Goal: Task Accomplishment & Management: Use online tool/utility

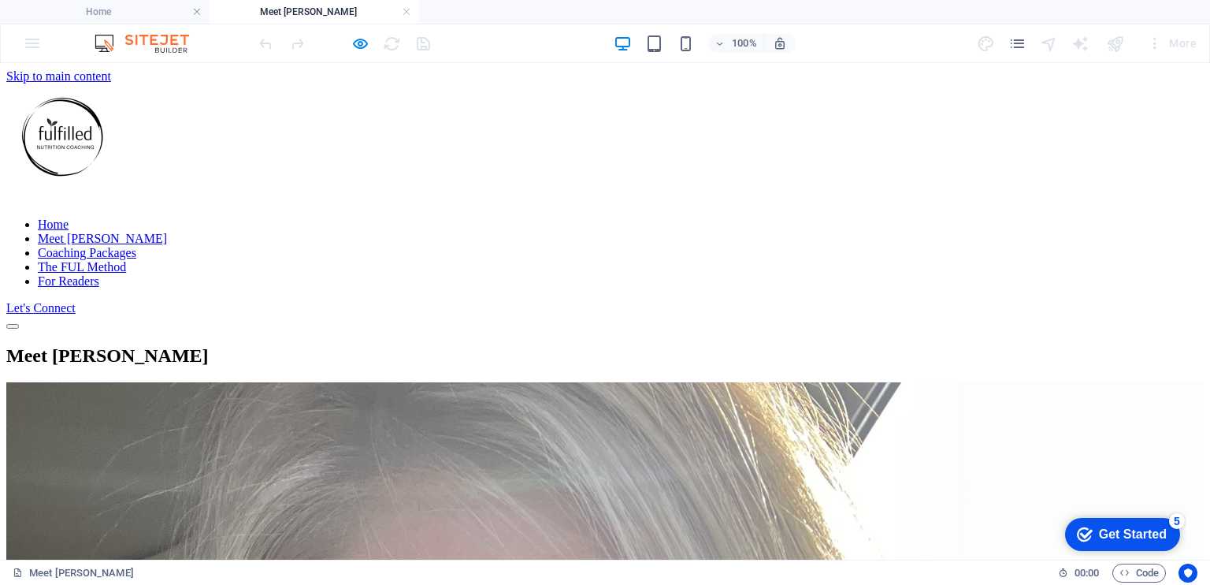
scroll to position [328, 0]
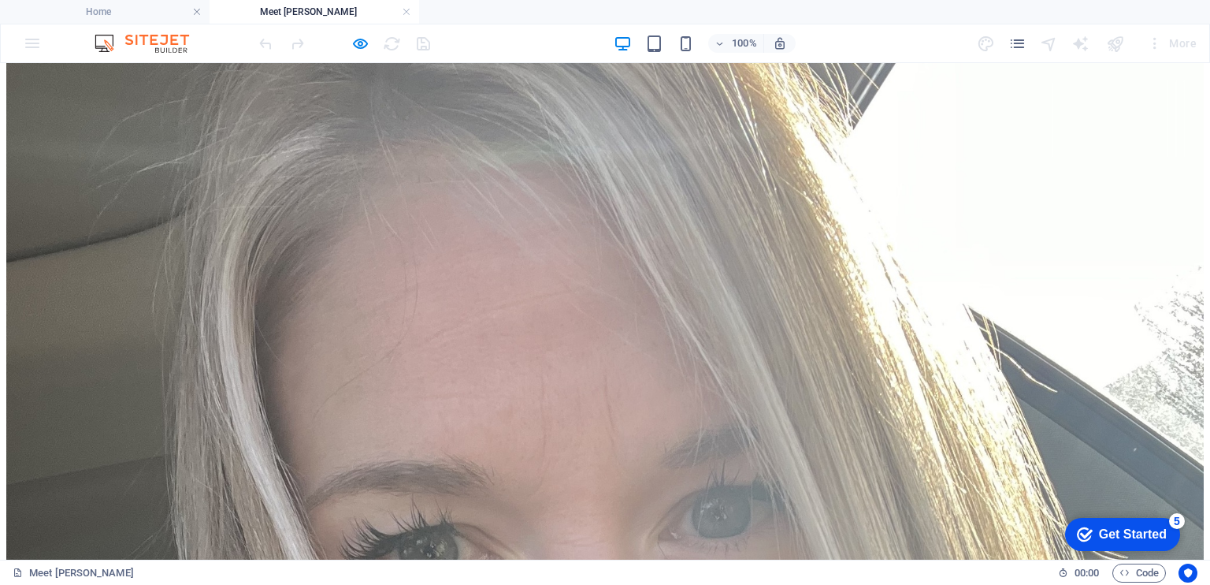
drag, startPoint x: 529, startPoint y: 212, endPoint x: 602, endPoint y: 281, distance: 100.9
click at [407, 13] on link at bounding box center [406, 12] width 9 height 15
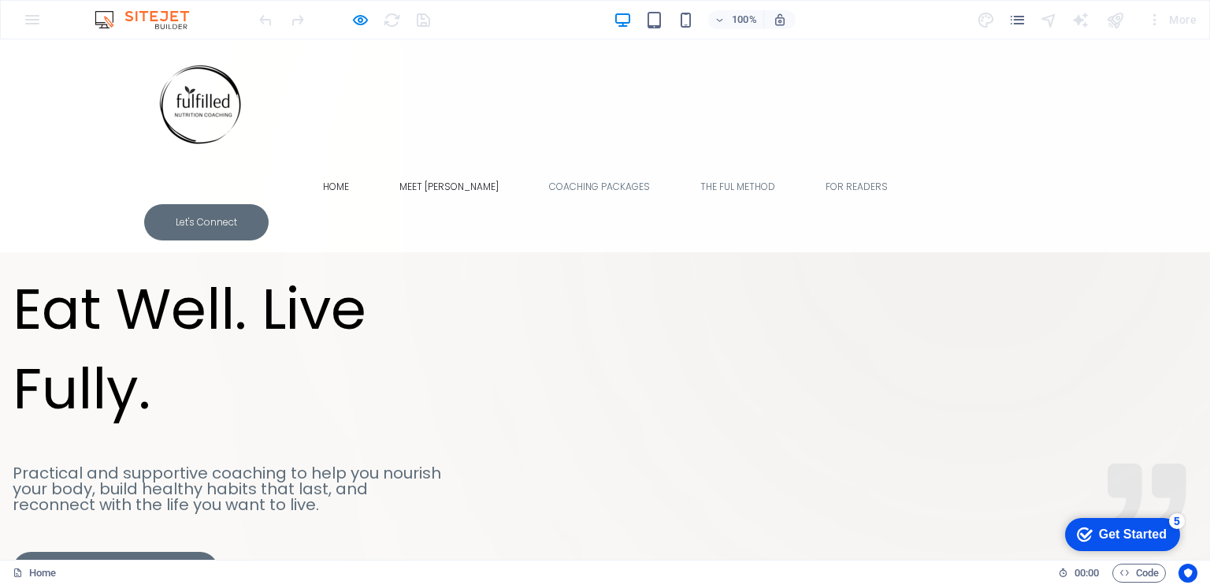
click at [456, 169] on link "Meet [PERSON_NAME]" at bounding box center [449, 186] width 124 height 35
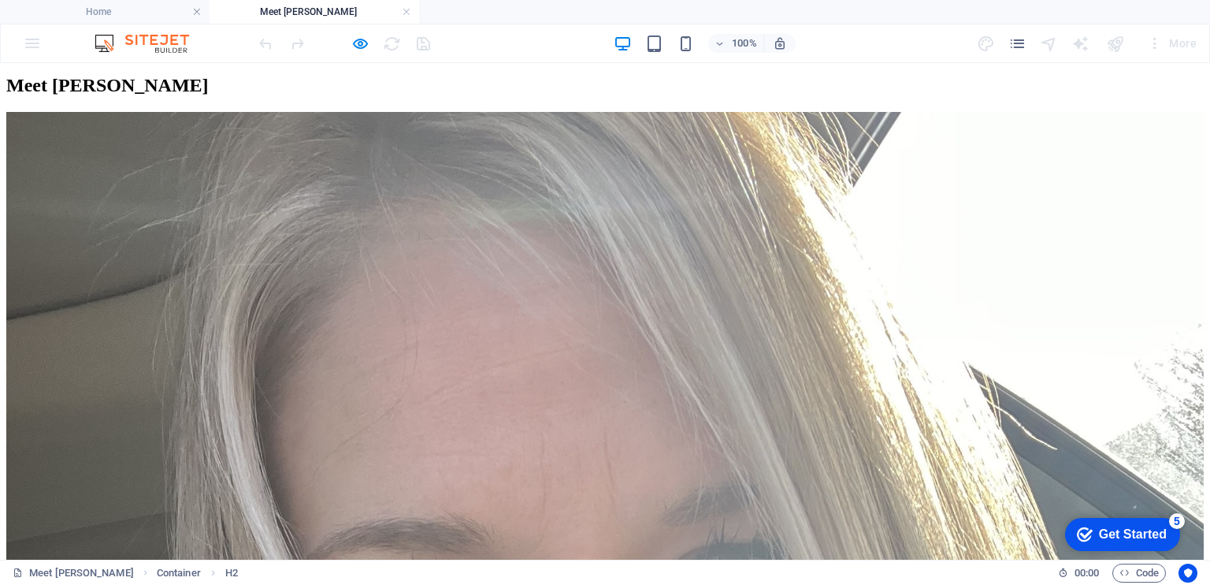
scroll to position [292, 0]
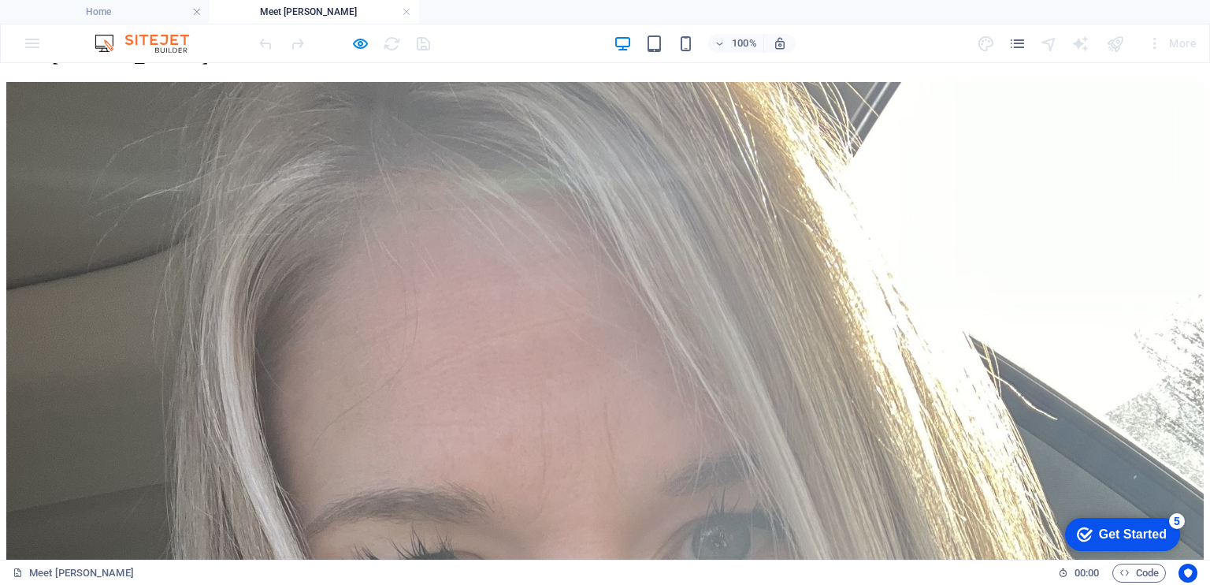
scroll to position [299, 0]
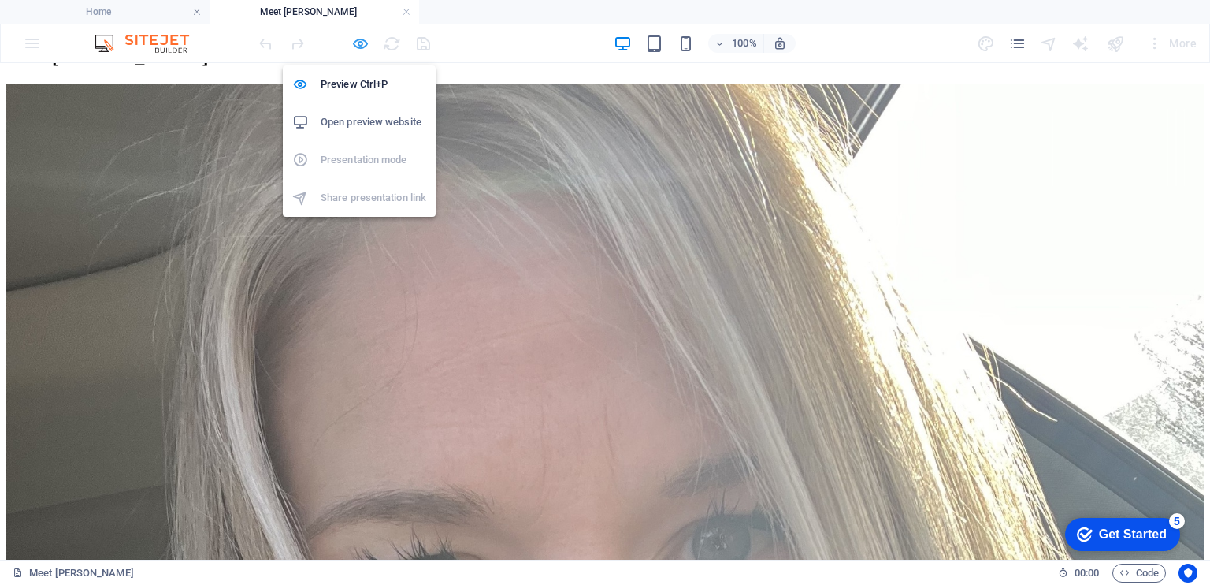
click at [359, 42] on icon "button" at bounding box center [360, 44] width 18 height 18
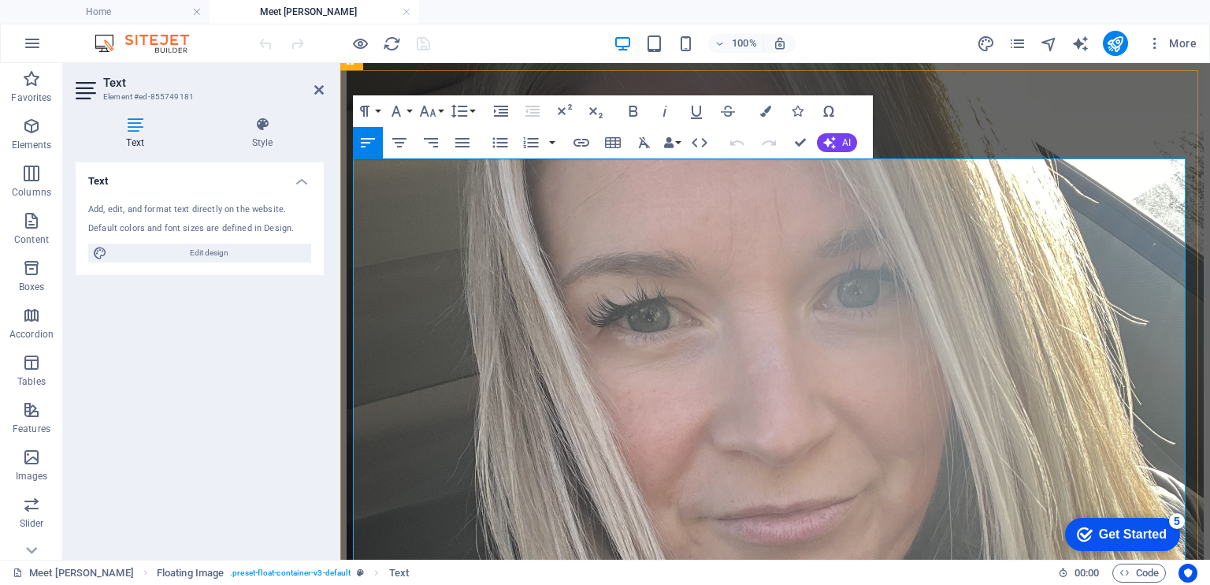
scroll to position [538, 0]
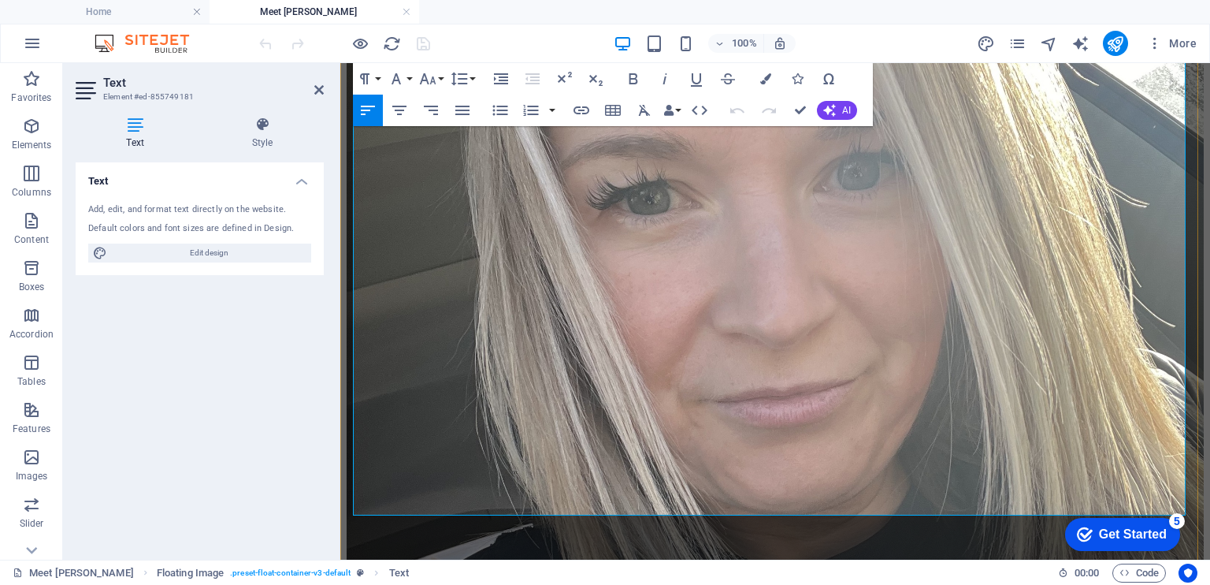
drag, startPoint x: 704, startPoint y: 237, endPoint x: 923, endPoint y: 494, distance: 337.6
copy div "Lo, I'd Sitame - c adipiscin elitseddoeiu, tempo incidid utlaboreet, dol magnaa…"
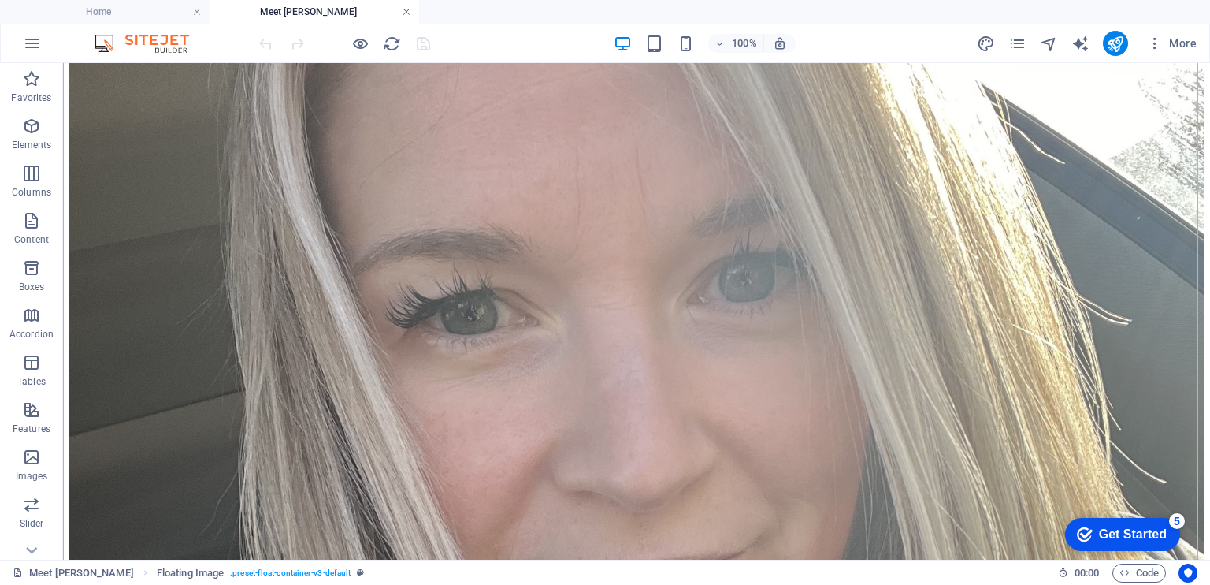
click at [404, 12] on link at bounding box center [406, 12] width 9 height 15
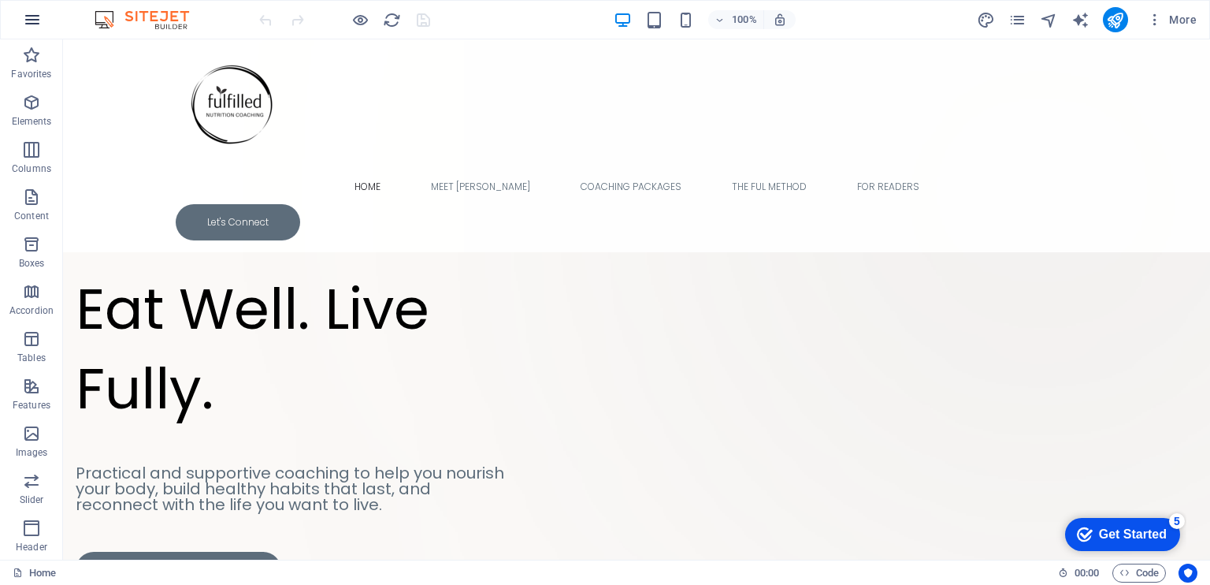
click at [32, 26] on icon "button" at bounding box center [32, 19] width 19 height 19
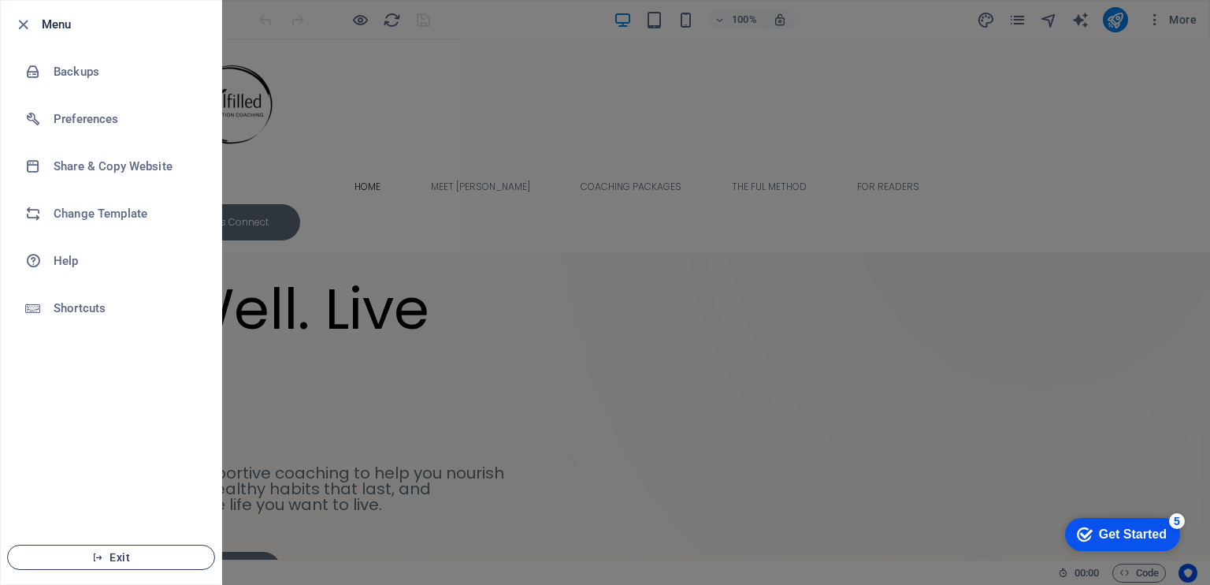
click at [98, 555] on icon "button" at bounding box center [97, 557] width 11 height 11
